Goal: Transaction & Acquisition: Obtain resource

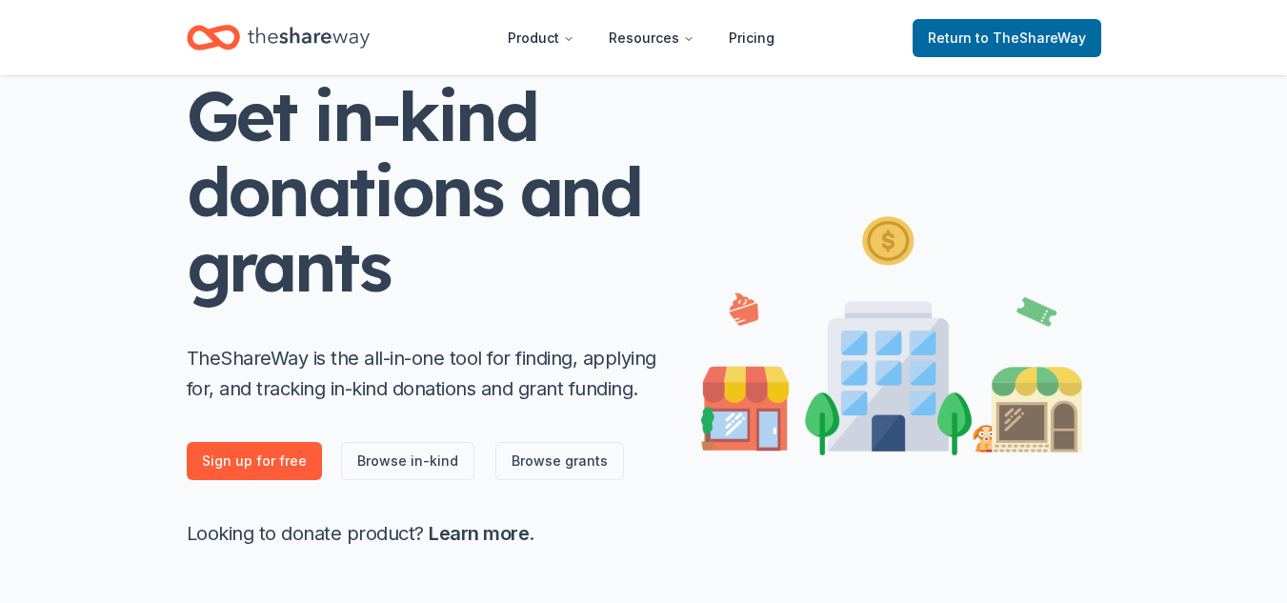
scroll to position [111, 0]
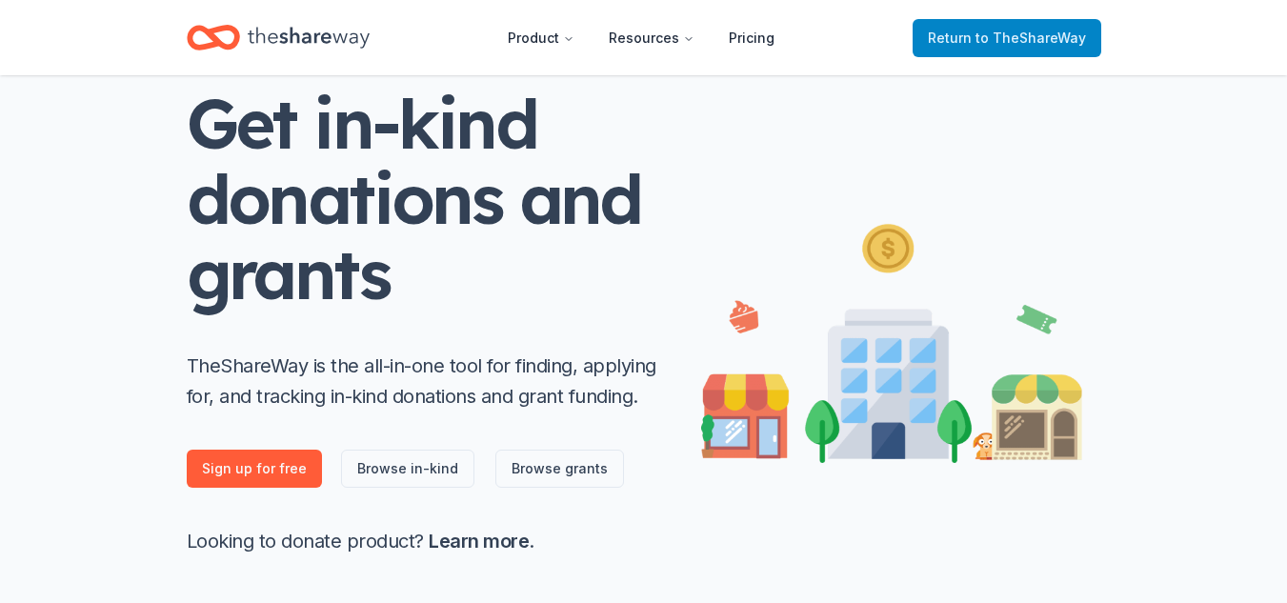
click at [1047, 38] on span "to TheShareWay" at bounding box center [1030, 38] width 110 height 16
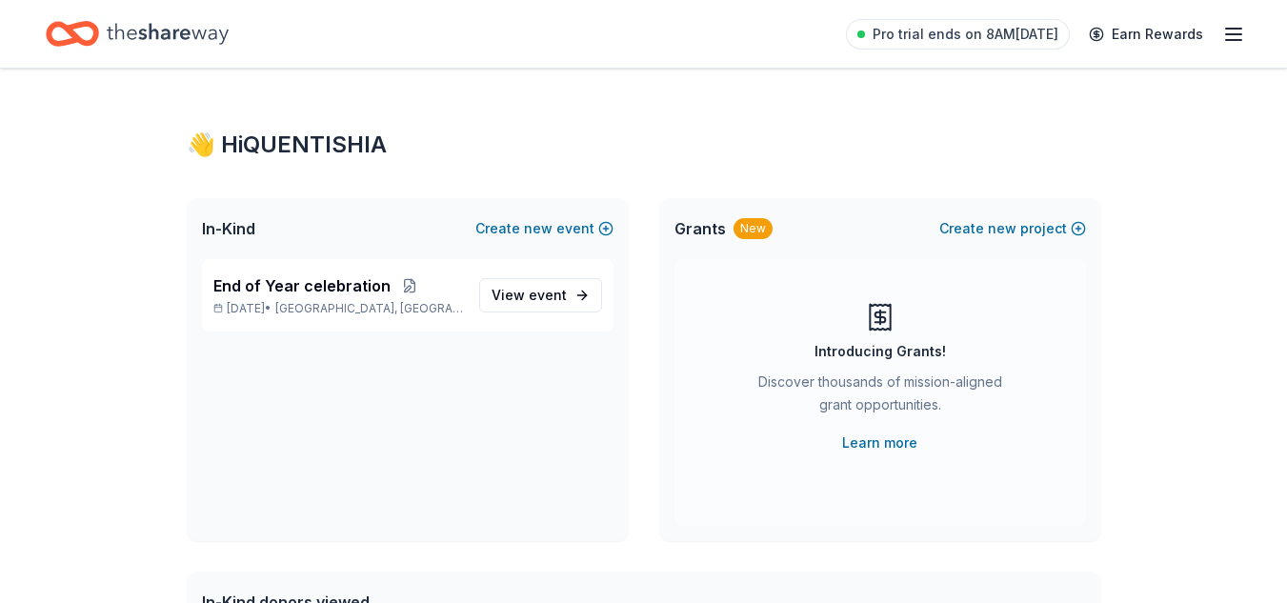
click at [1231, 29] on line "button" at bounding box center [1233, 29] width 15 height 0
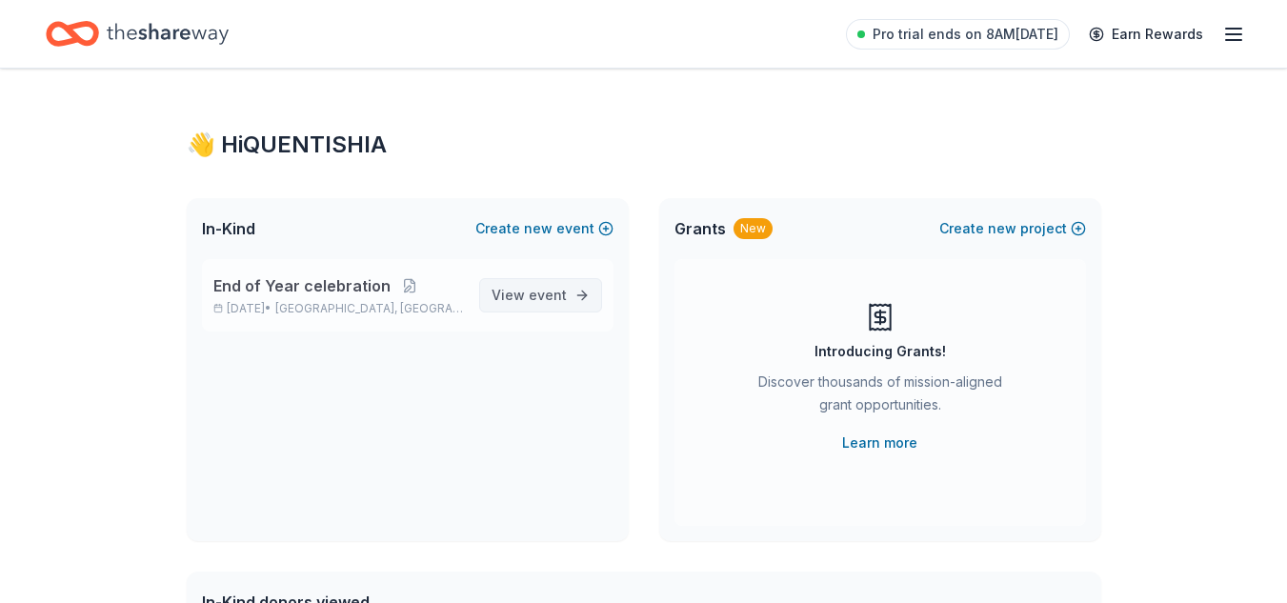
click at [557, 284] on span "View event" at bounding box center [528, 295] width 75 height 23
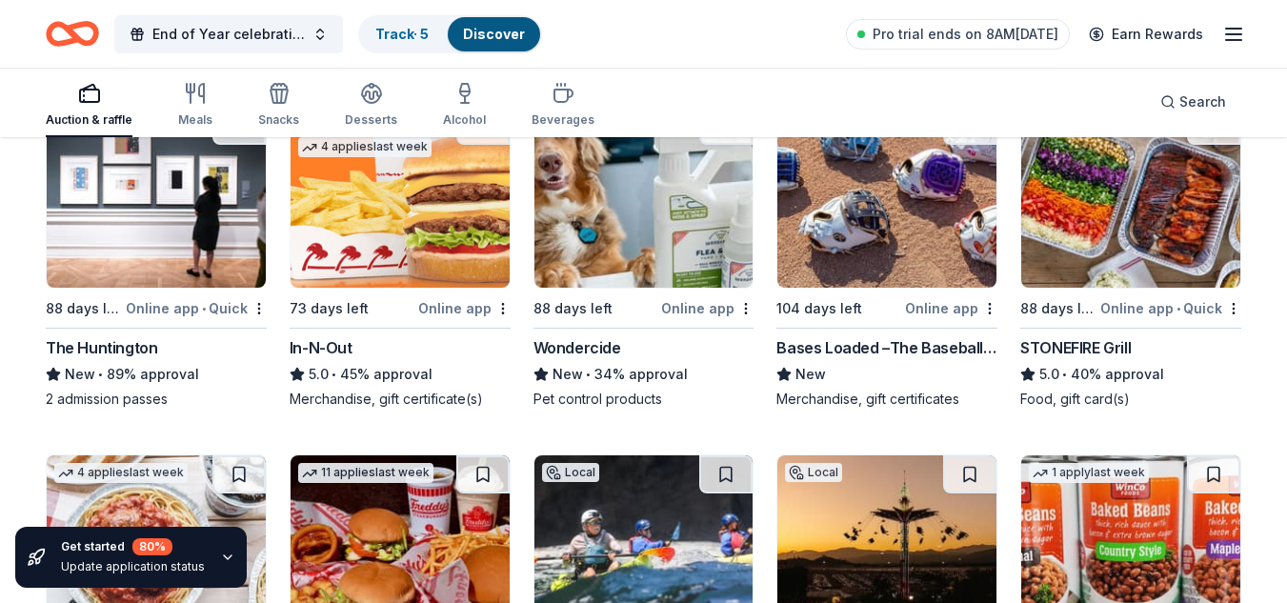
scroll to position [1709, 0]
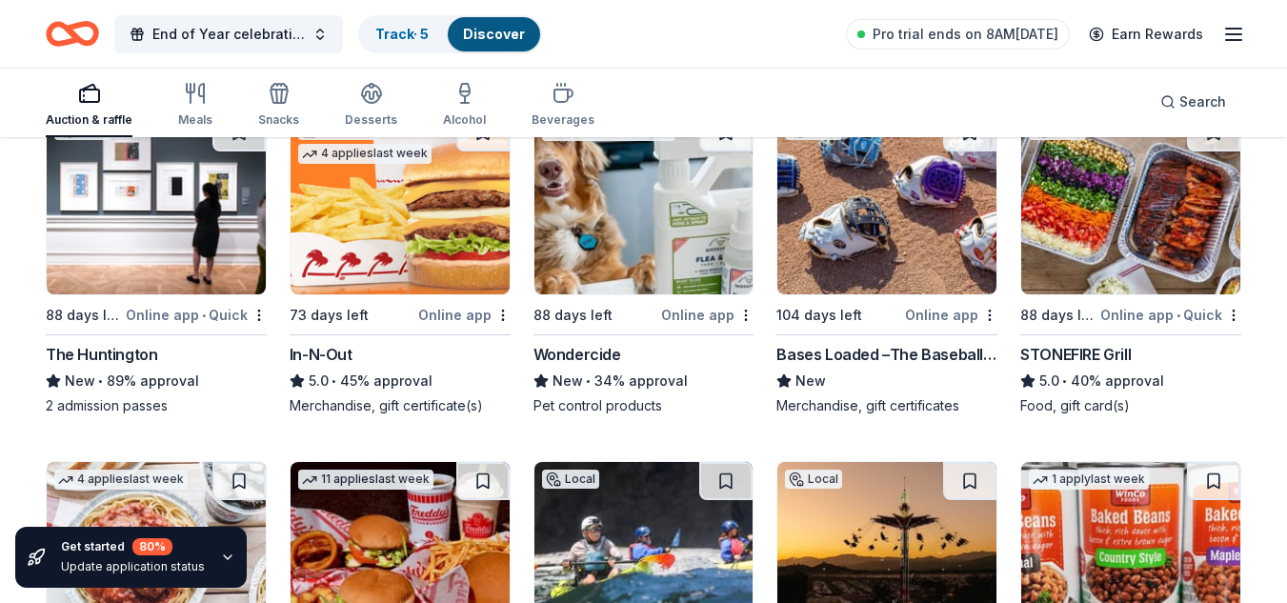
click at [430, 200] on img at bounding box center [399, 203] width 219 height 181
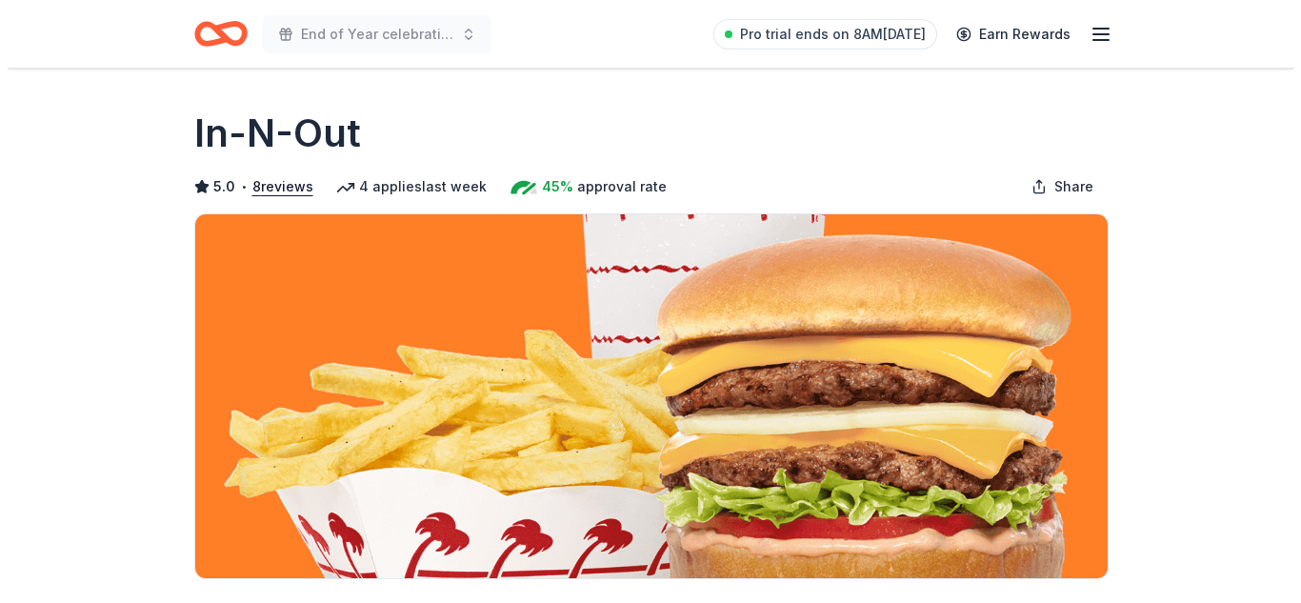
scroll to position [507, 0]
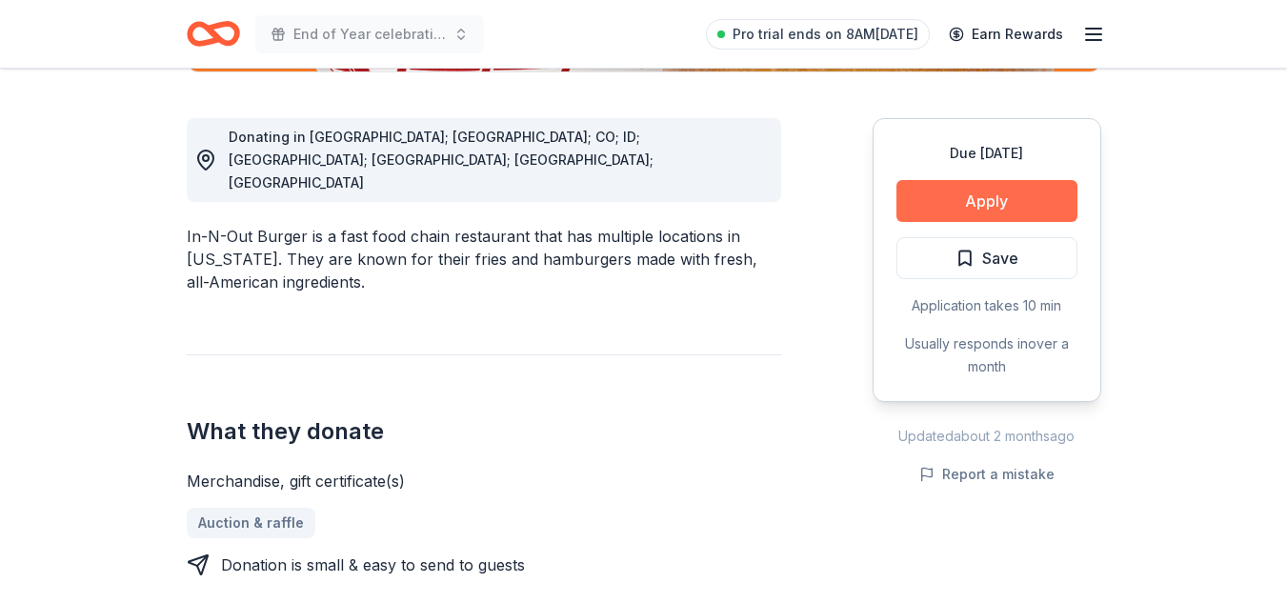
click at [994, 193] on button "Apply" at bounding box center [986, 201] width 181 height 42
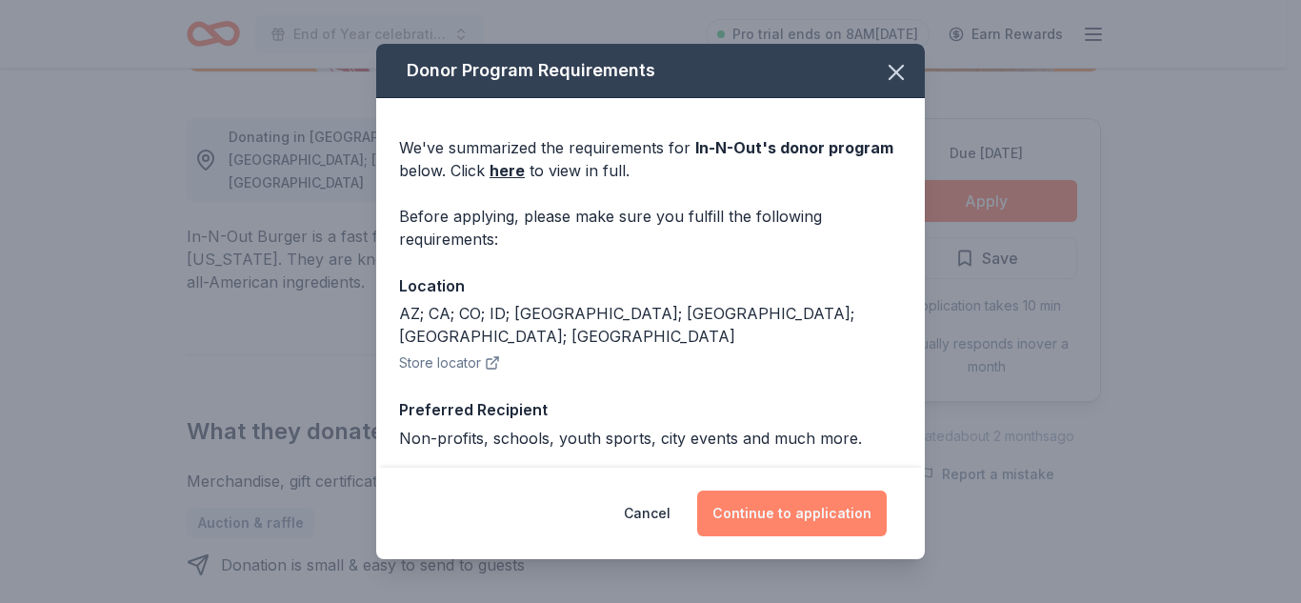
click at [827, 533] on button "Continue to application" at bounding box center [792, 513] width 190 height 46
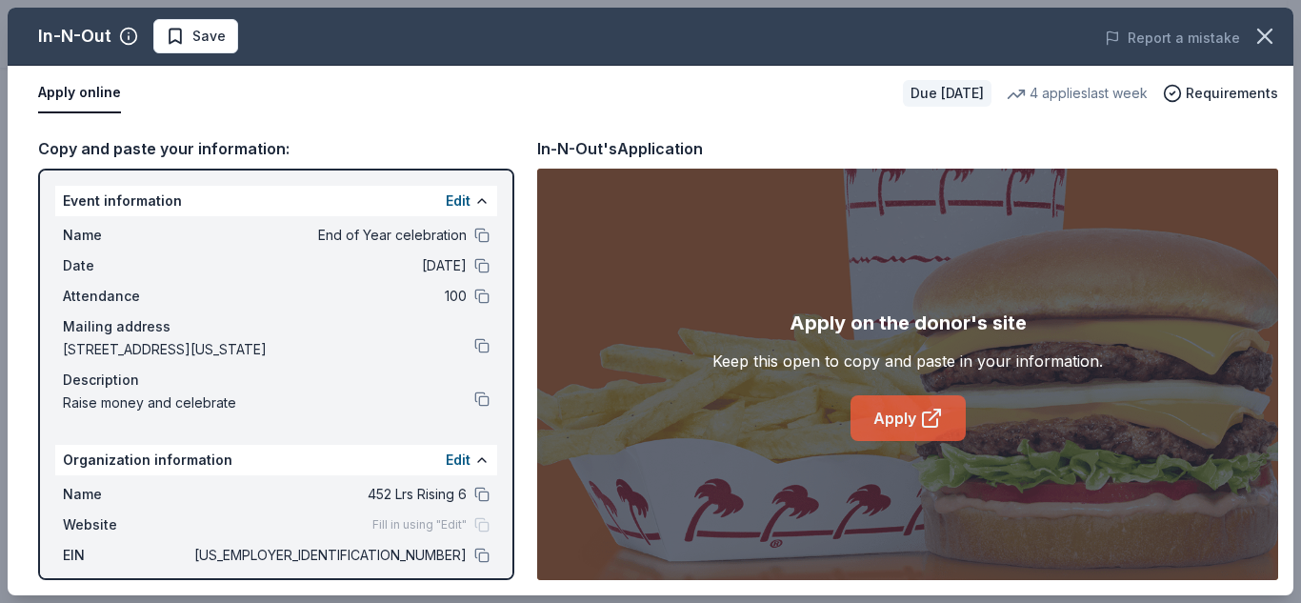
click at [904, 414] on link "Apply" at bounding box center [908, 418] width 115 height 46
